Goal: Transaction & Acquisition: Purchase product/service

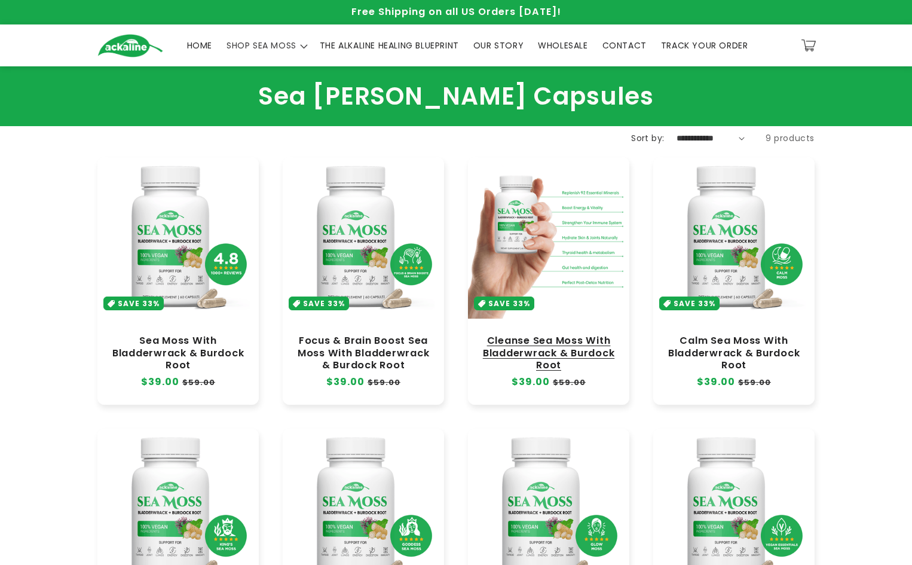
click at [561, 341] on link "Cleanse Sea Moss With Bladderwrack & Burdock Root" at bounding box center [549, 353] width 138 height 36
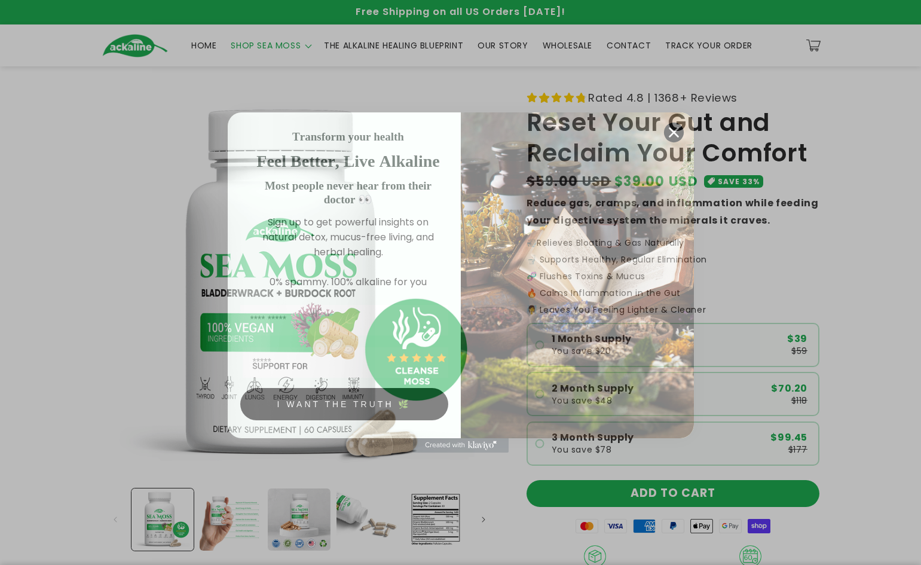
click at [669, 123] on circle "Close dialog" at bounding box center [674, 133] width 20 height 20
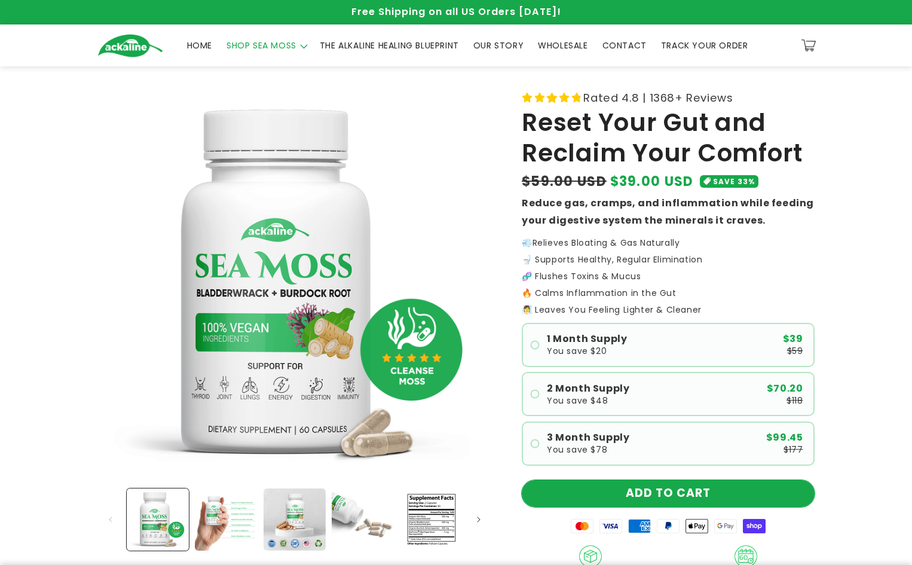
click at [670, 485] on button "ADD TO CART" at bounding box center [668, 493] width 293 height 27
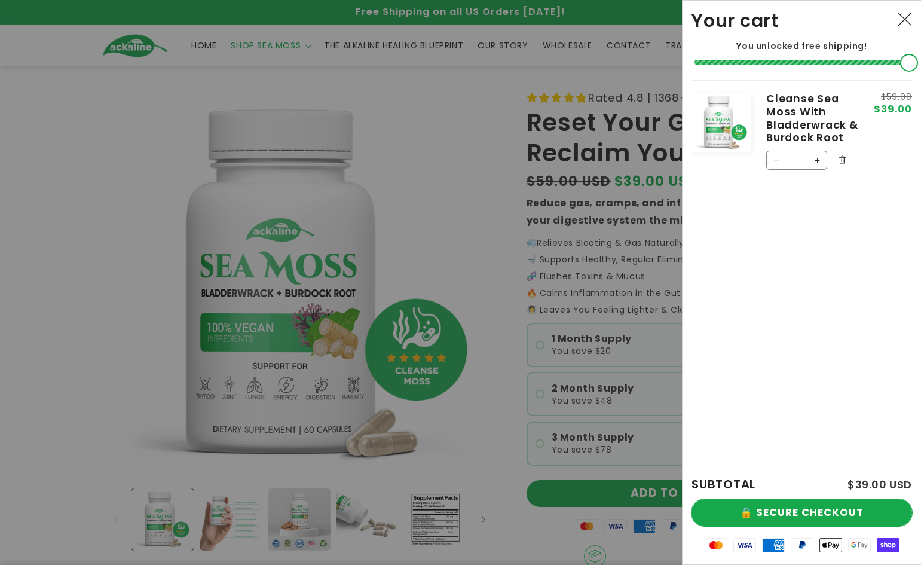
click at [818, 513] on button "🔒 SECURE CHECKOUT" at bounding box center [802, 512] width 221 height 27
